Goal: Task Accomplishment & Management: Manage account settings

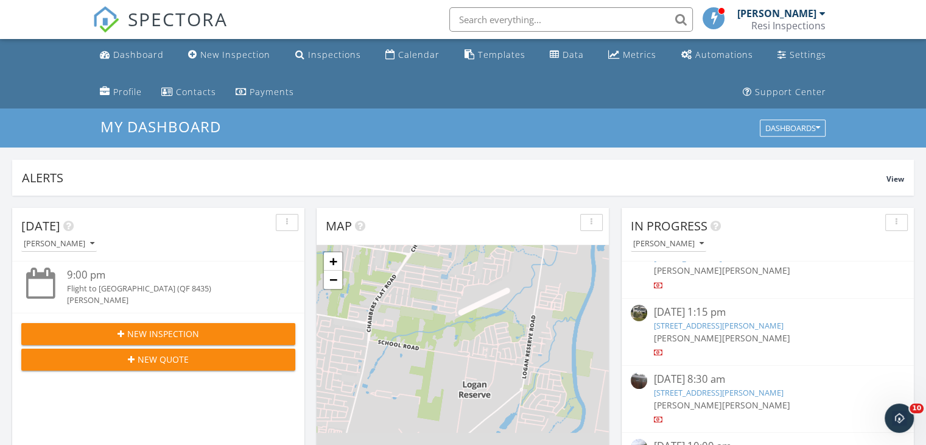
scroll to position [183, 0]
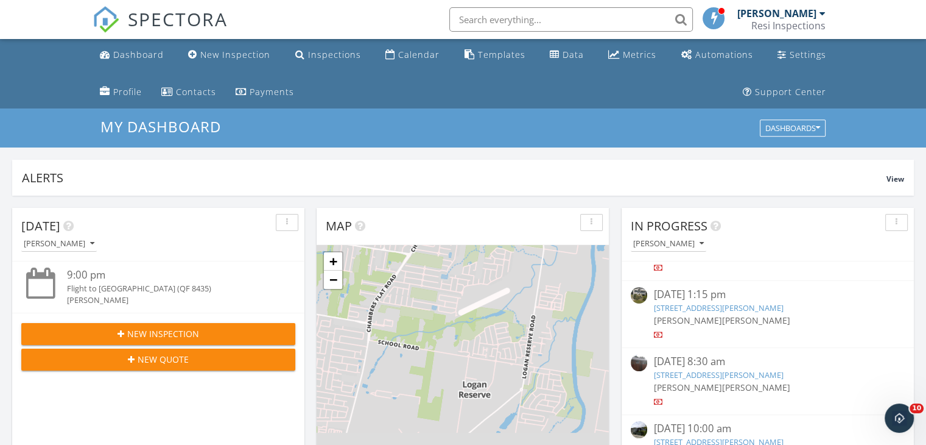
click at [565, 21] on input "text" at bounding box center [572, 19] width 244 height 24
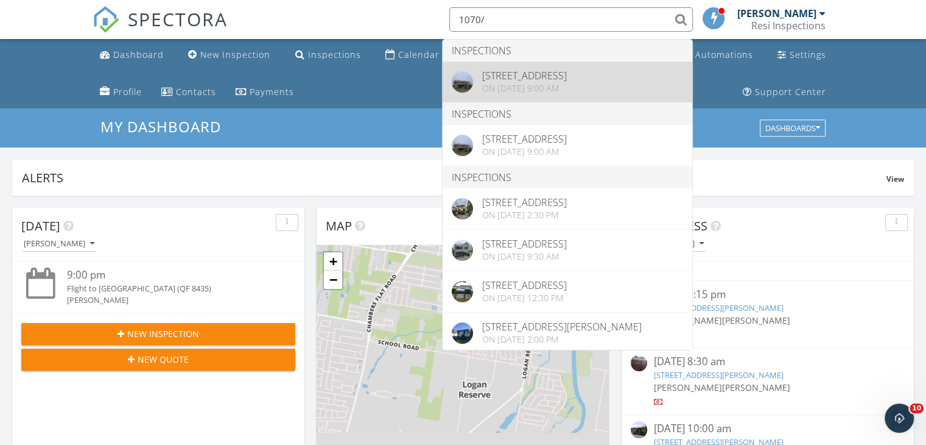
type input "1070/"
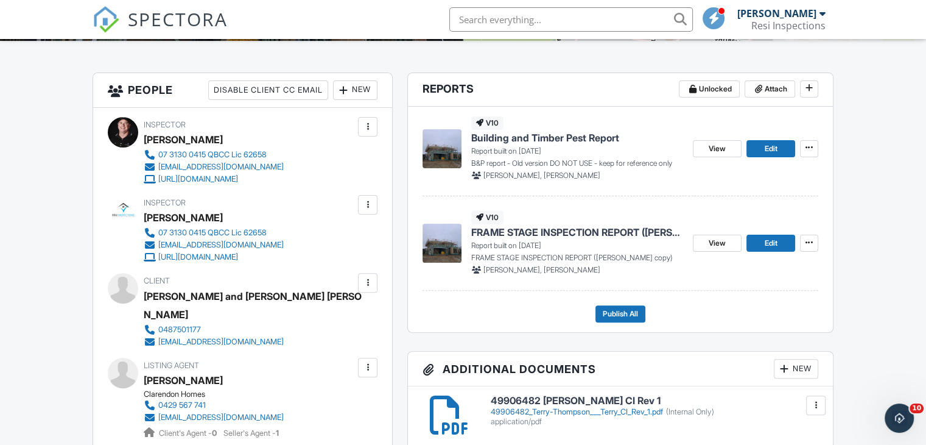
scroll to position [305, 0]
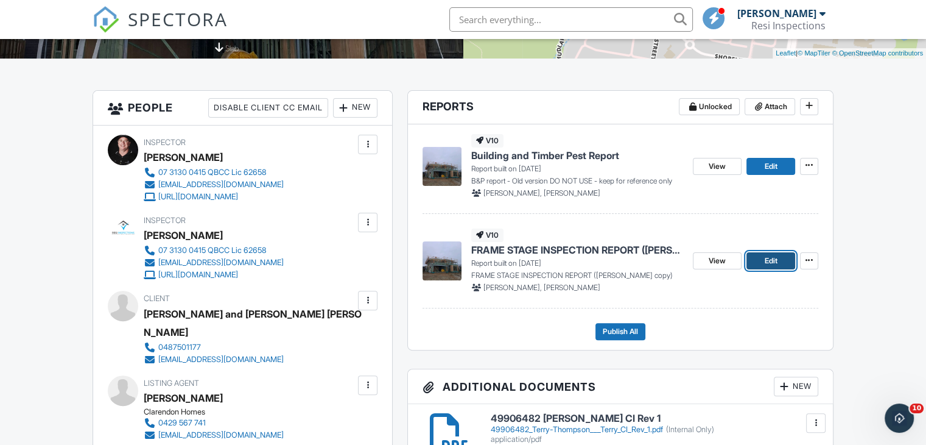
click at [763, 264] on link "Edit" at bounding box center [771, 260] width 49 height 17
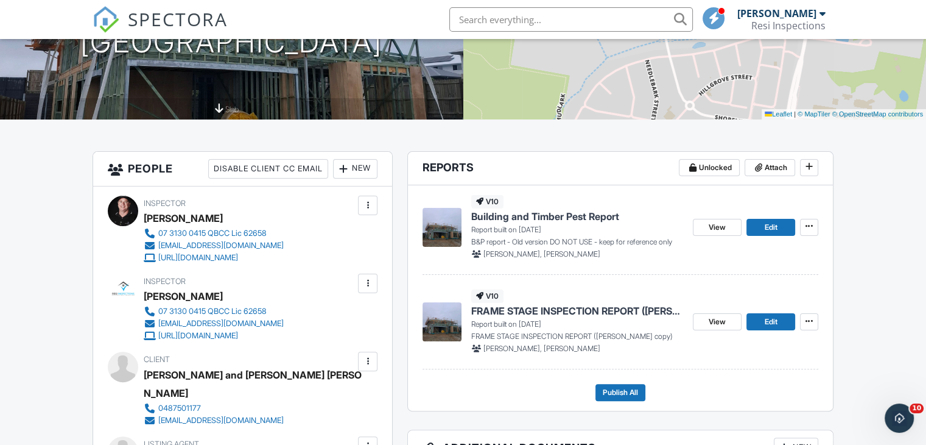
scroll to position [305, 0]
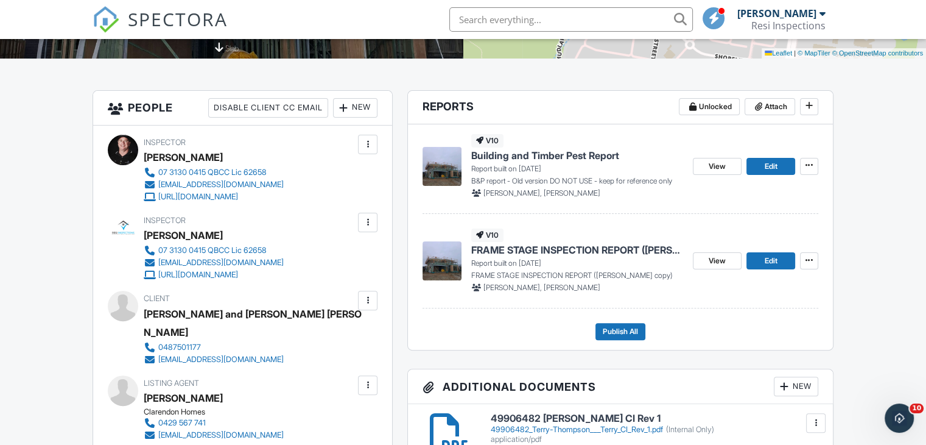
click at [744, 168] on span "View Edit" at bounding box center [744, 166] width 102 height 17
click at [741, 168] on link "View" at bounding box center [717, 166] width 49 height 17
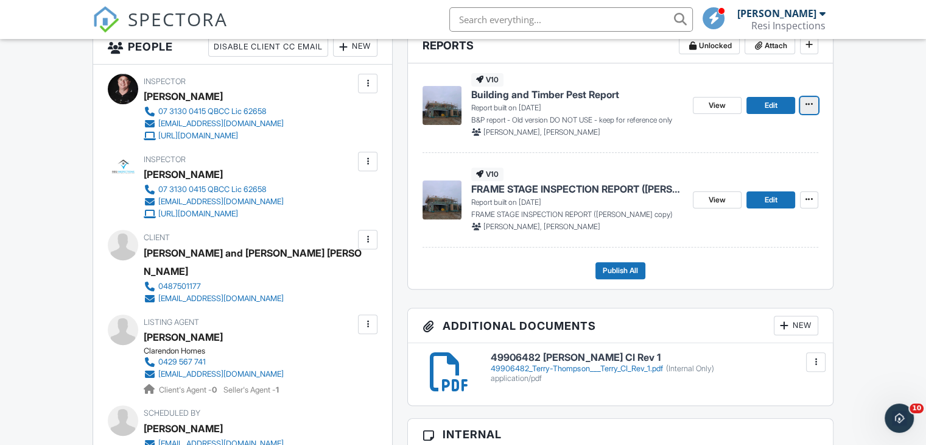
click at [809, 104] on icon at bounding box center [809, 104] width 7 height 9
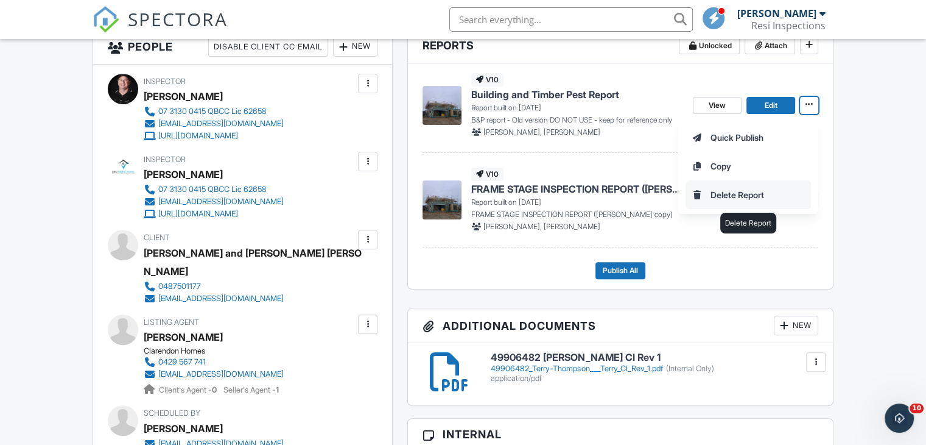
click at [757, 193] on input "Delete Report" at bounding box center [748, 194] width 124 height 27
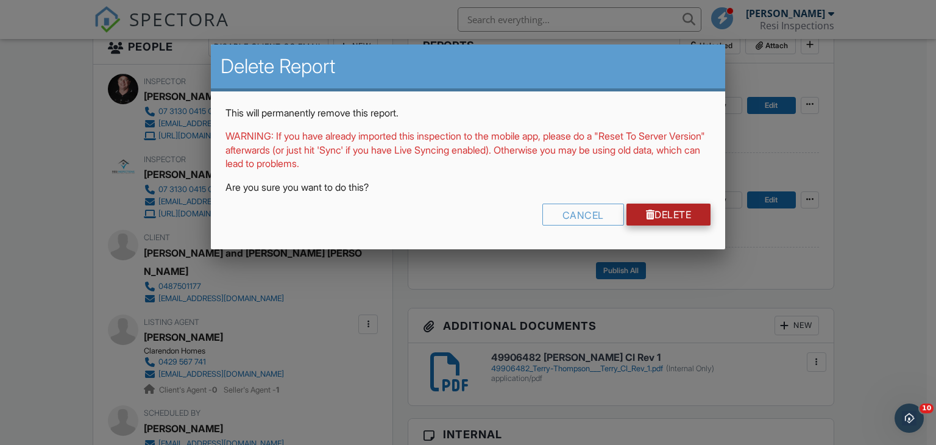
click at [677, 214] on link "Delete" at bounding box center [668, 214] width 85 height 22
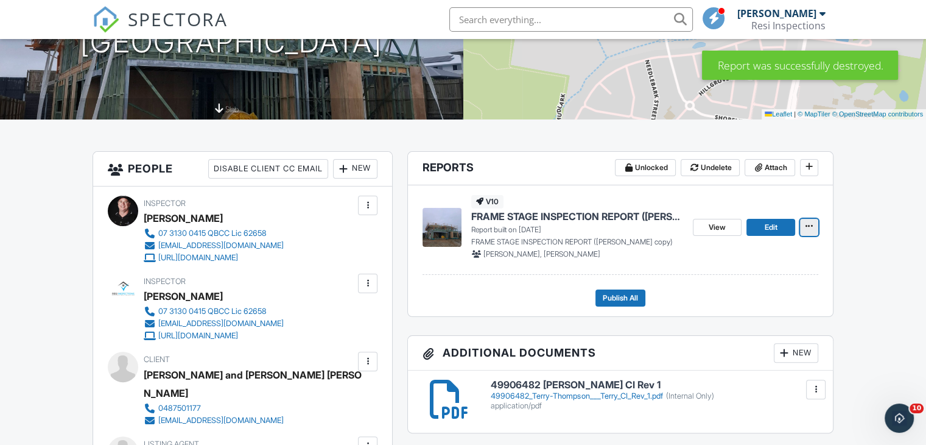
click at [810, 231] on span at bounding box center [809, 226] width 12 height 12
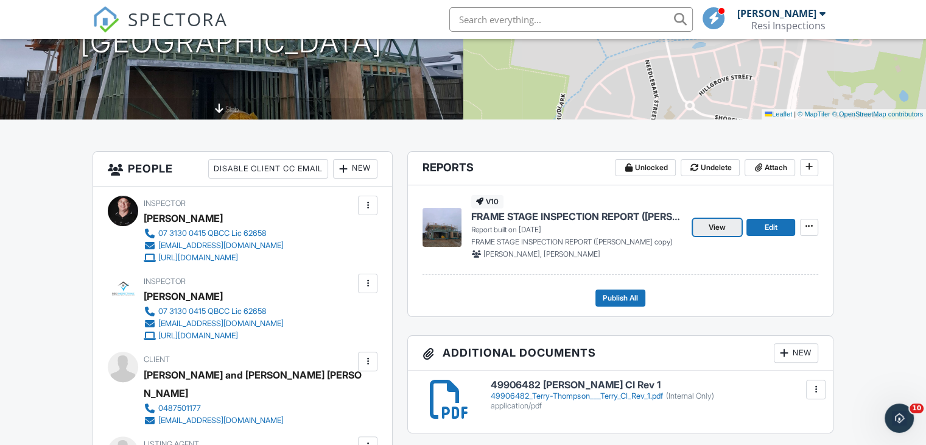
click at [714, 225] on span "View" at bounding box center [717, 227] width 17 height 12
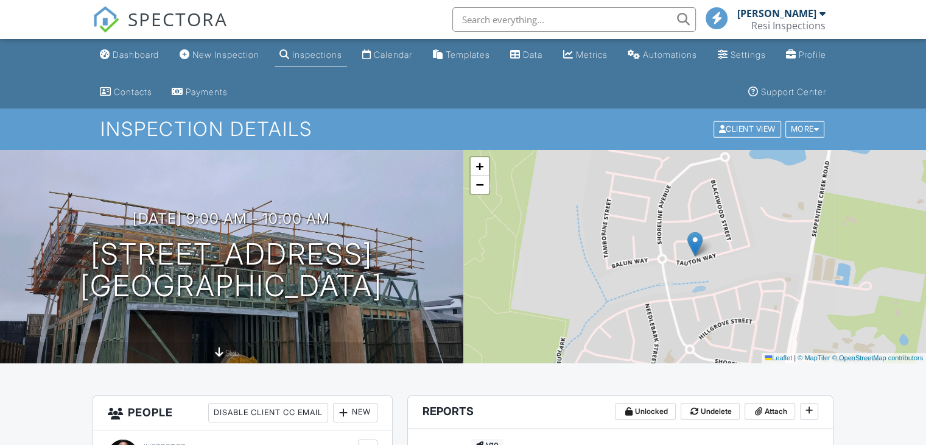
click at [441, 186] on div "08/08/2025 9:00 am - 10:00 am Lot 1070/10 Tauton Wy Redland Bay, QLD 4165 slab" at bounding box center [232, 256] width 464 height 213
click at [441, 185] on div "08/08/2025 9:00 am - 10:00 am Lot 1070/10 Tauton Wy Redland Bay, QLD 4165 slab" at bounding box center [232, 256] width 464 height 213
drag, startPoint x: 406, startPoint y: 178, endPoint x: 353, endPoint y: 364, distance: 193.2
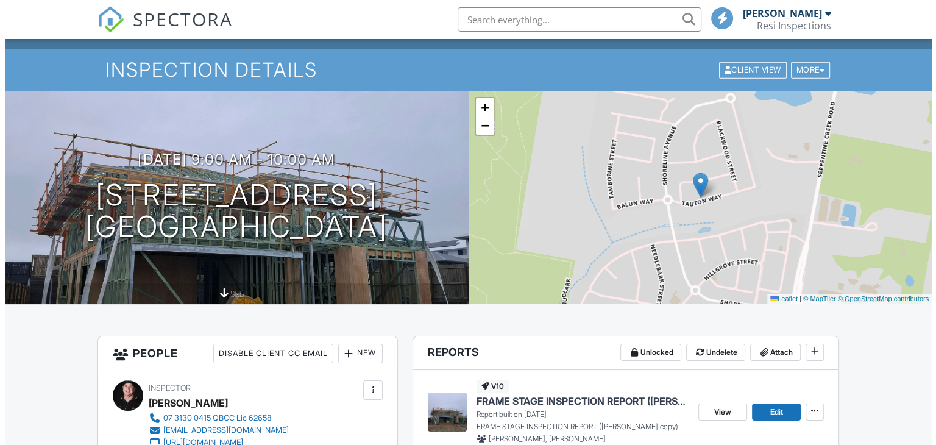
scroll to position [122, 0]
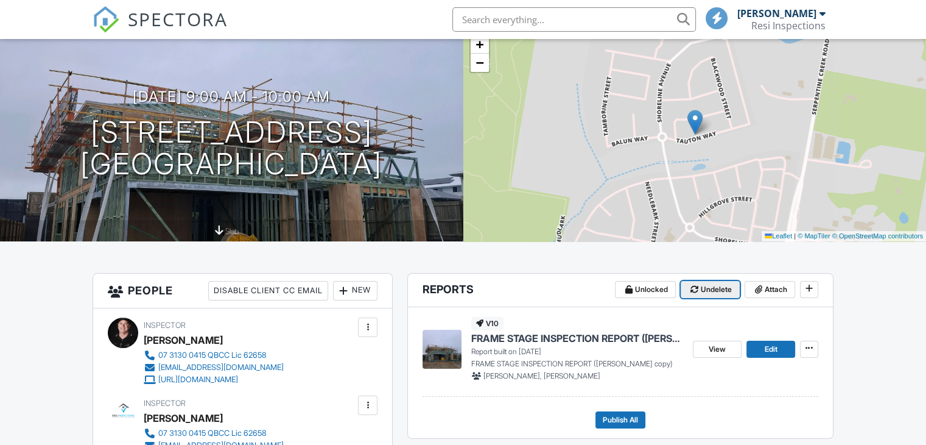
click at [694, 283] on button "Undelete" at bounding box center [710, 289] width 59 height 17
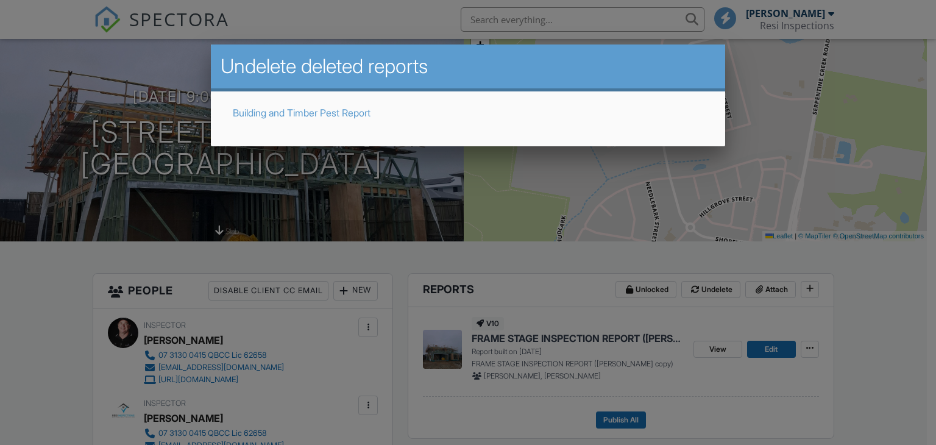
click at [326, 110] on link "Building and Timber Pest Report" at bounding box center [302, 113] width 138 height 12
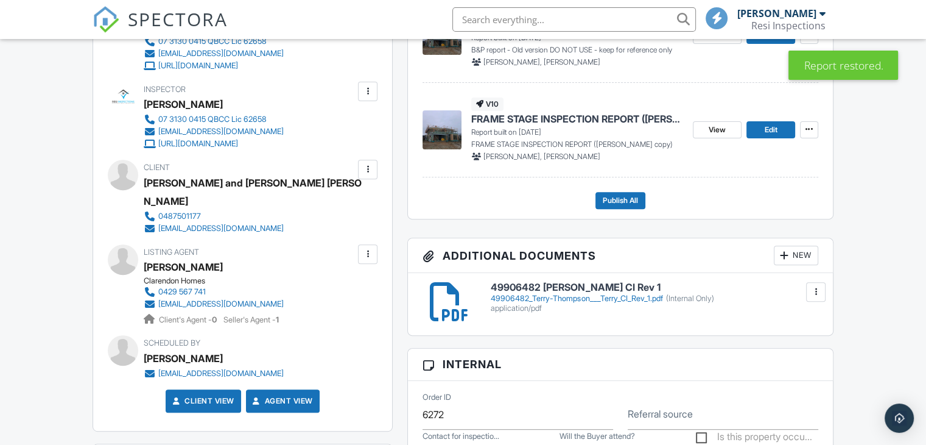
scroll to position [426, 0]
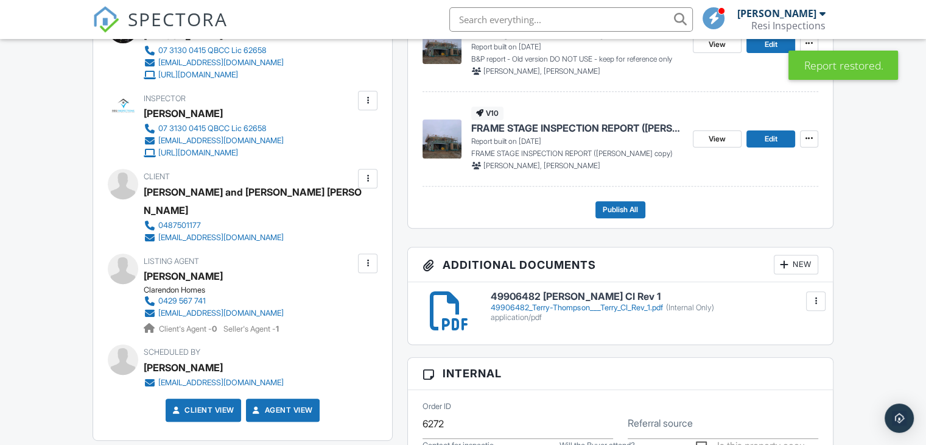
click at [440, 141] on img at bounding box center [442, 138] width 39 height 39
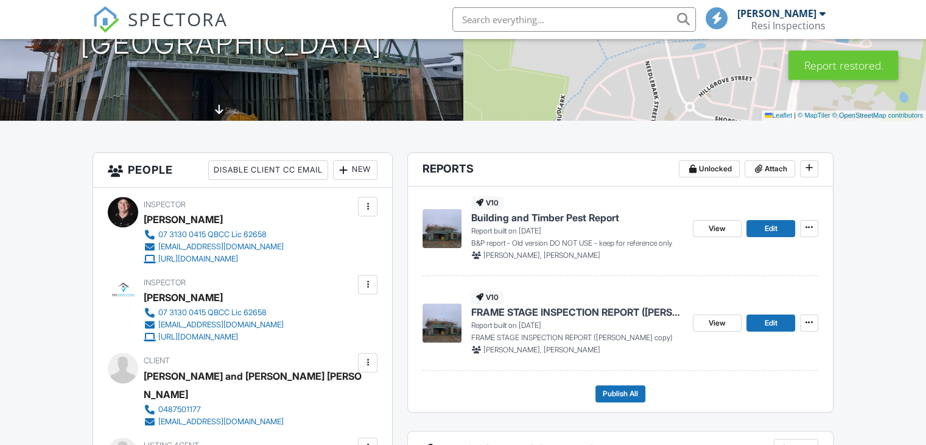
scroll to position [244, 0]
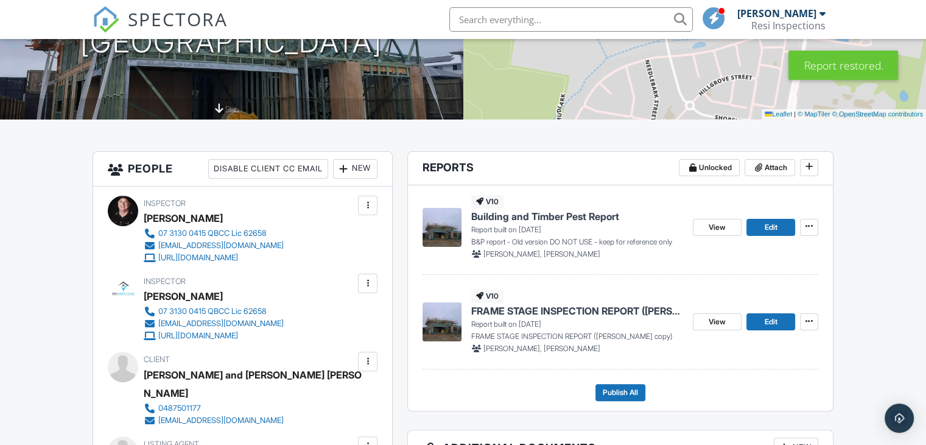
click at [447, 233] on img at bounding box center [442, 227] width 39 height 39
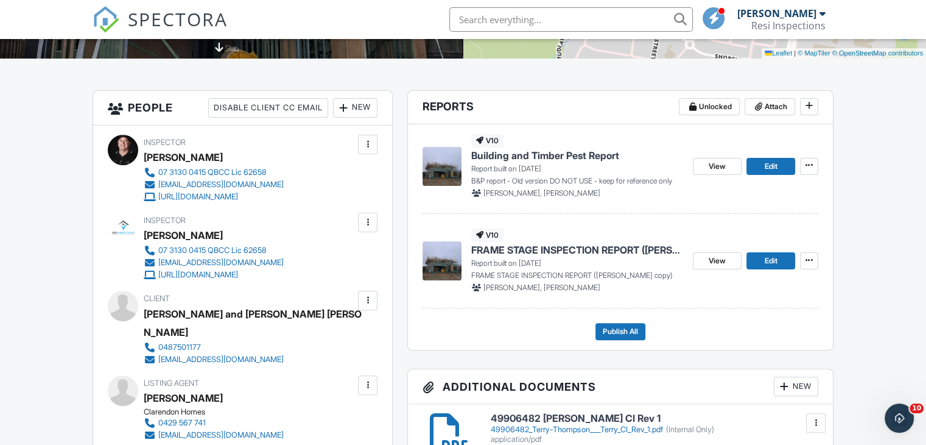
click at [440, 259] on img at bounding box center [442, 260] width 39 height 39
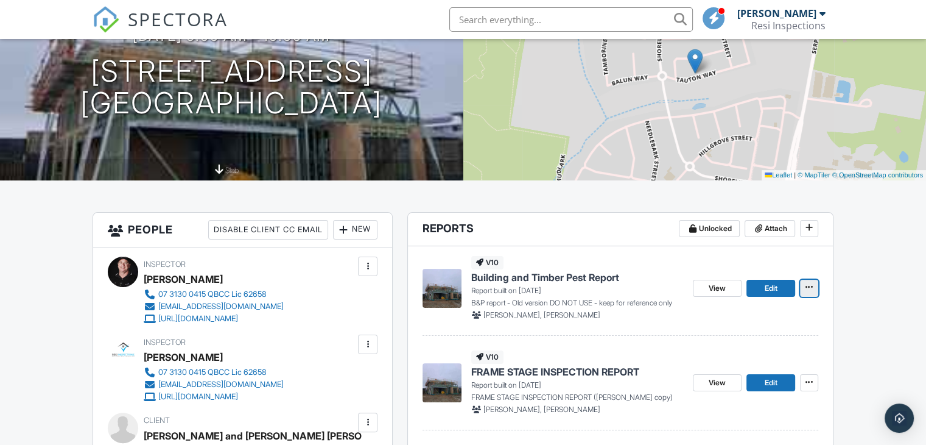
drag, startPoint x: 806, startPoint y: 287, endPoint x: 808, endPoint y: 294, distance: 6.9
click at [806, 287] on icon at bounding box center [809, 287] width 7 height 9
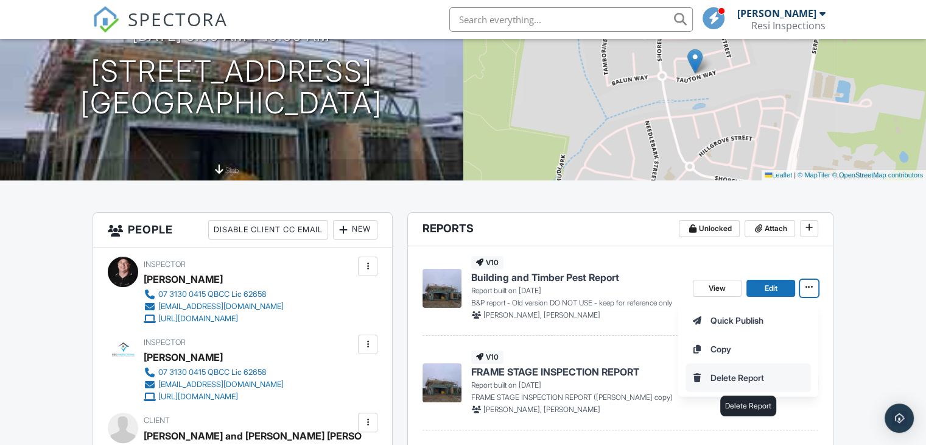
click at [757, 373] on input "Delete Report" at bounding box center [748, 377] width 124 height 27
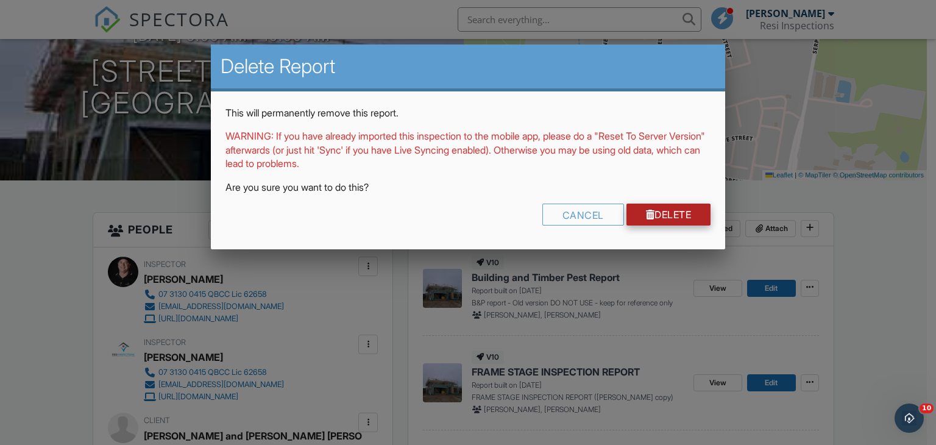
click at [646, 215] on div at bounding box center [650, 215] width 9 height 10
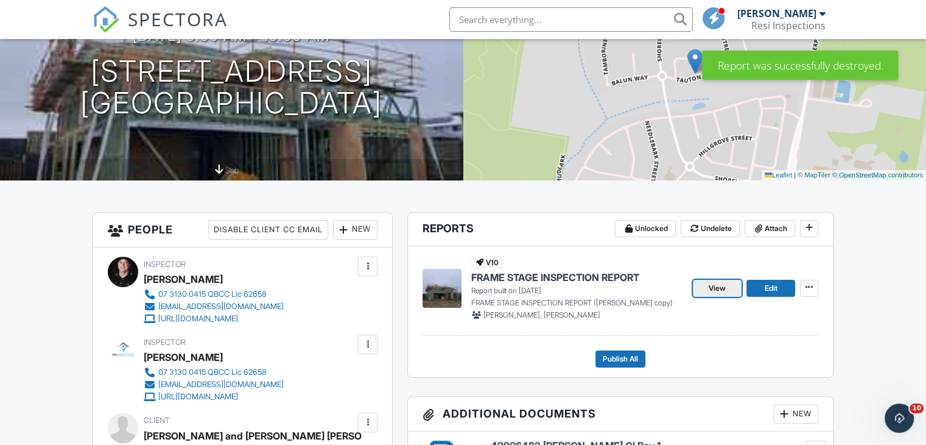
click at [716, 291] on span "View" at bounding box center [717, 288] width 17 height 12
